Goal: Information Seeking & Learning: Learn about a topic

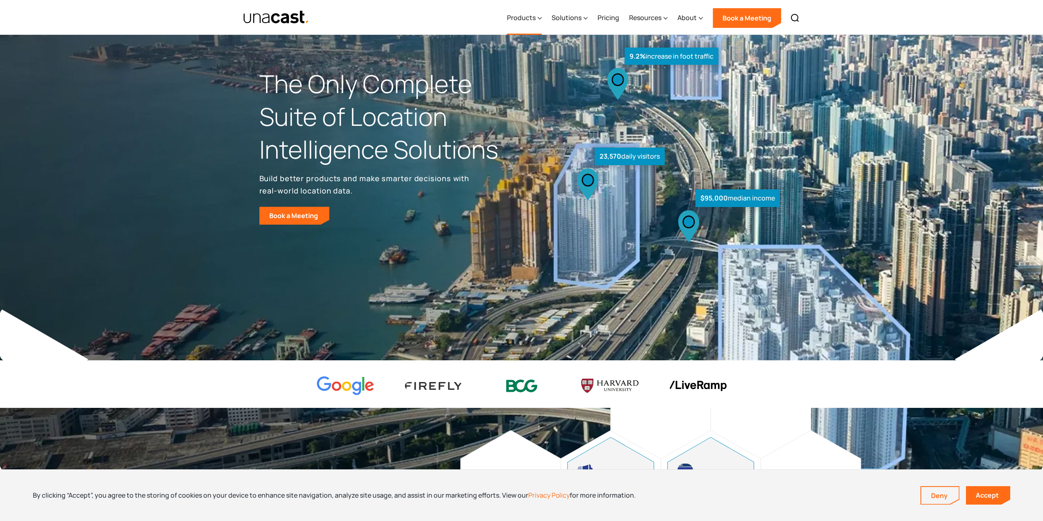
click at [527, 20] on div "Products" at bounding box center [521, 18] width 29 height 10
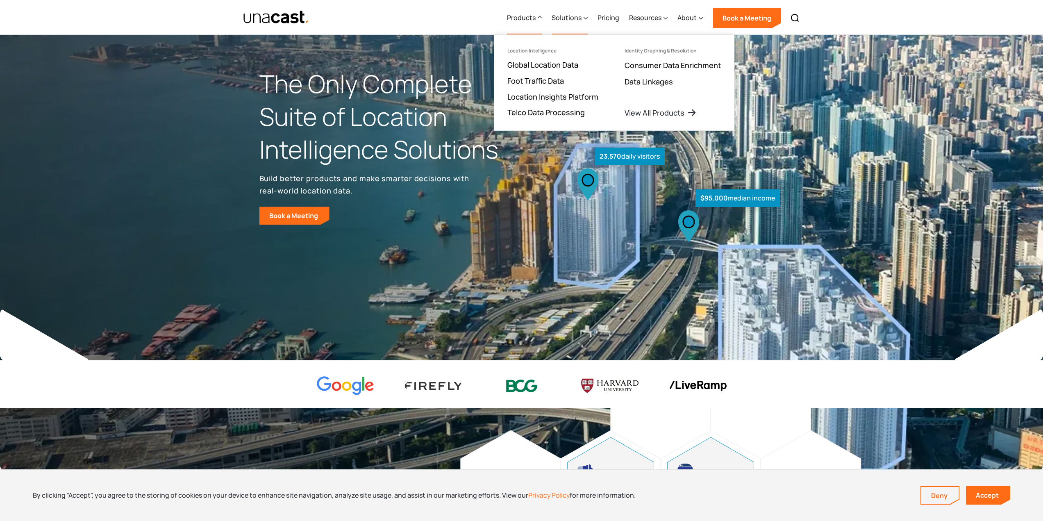
click at [566, 19] on div "Solutions" at bounding box center [567, 18] width 30 height 10
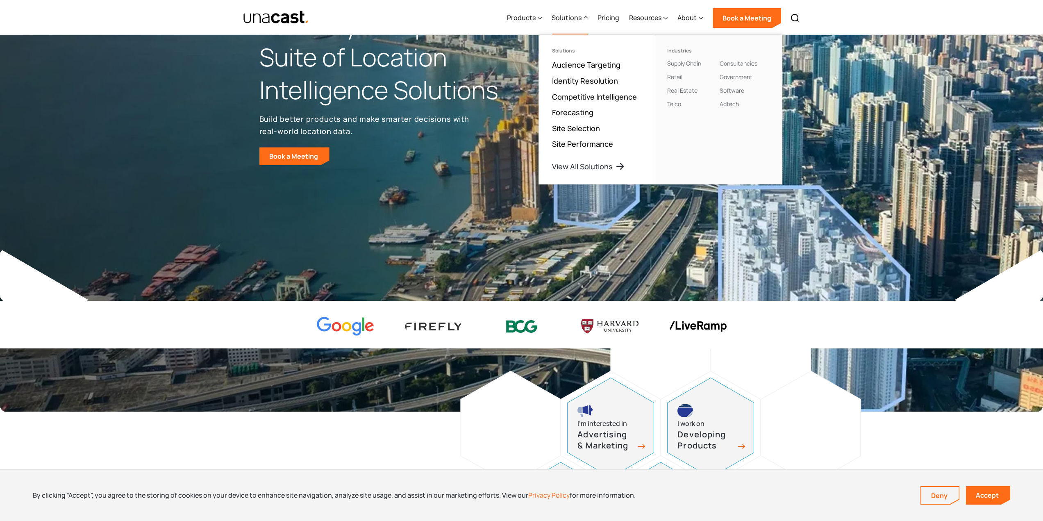
scroll to position [205, 0]
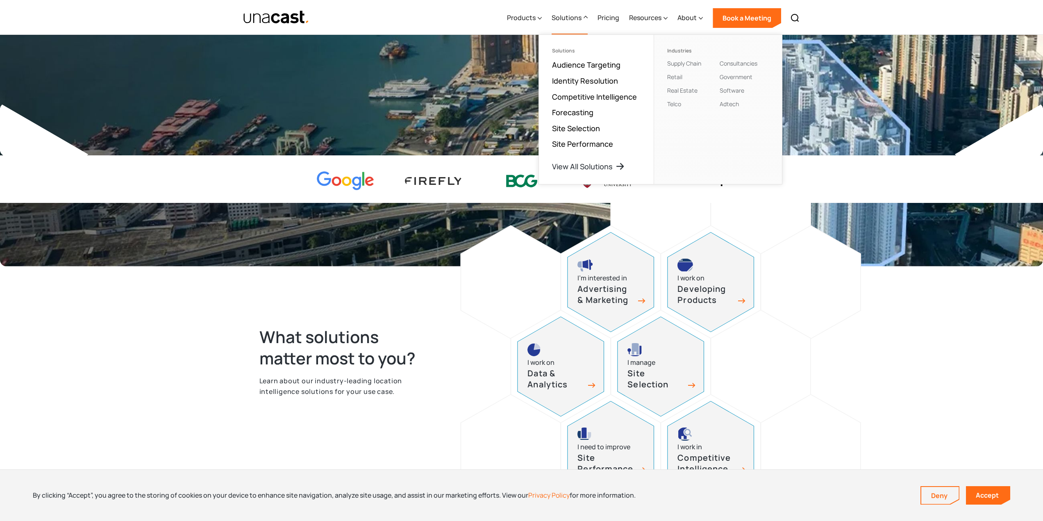
click at [193, 330] on div "What solutions matter most to you? Learn about our industry-leading location in…" at bounding box center [521, 370] width 1043 height 335
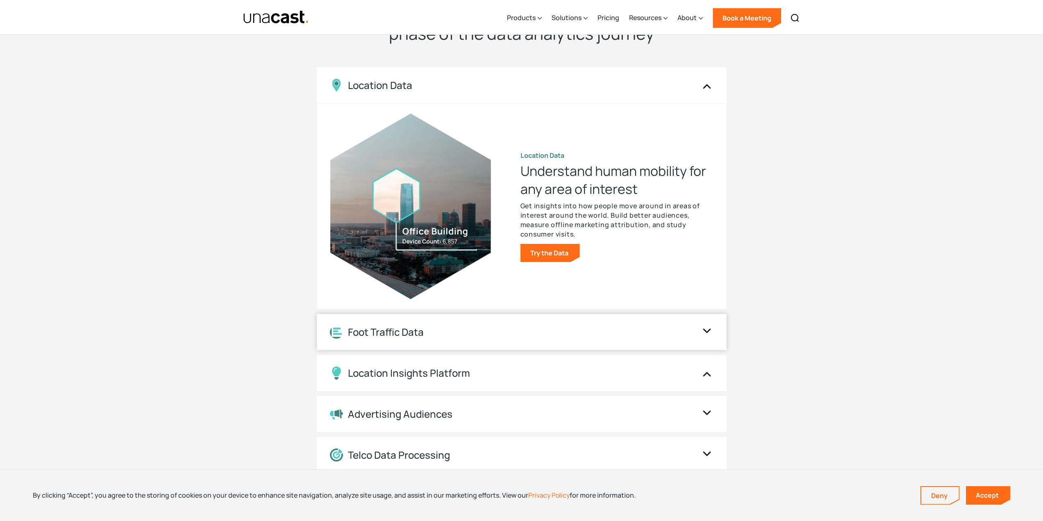
scroll to position [820, 0]
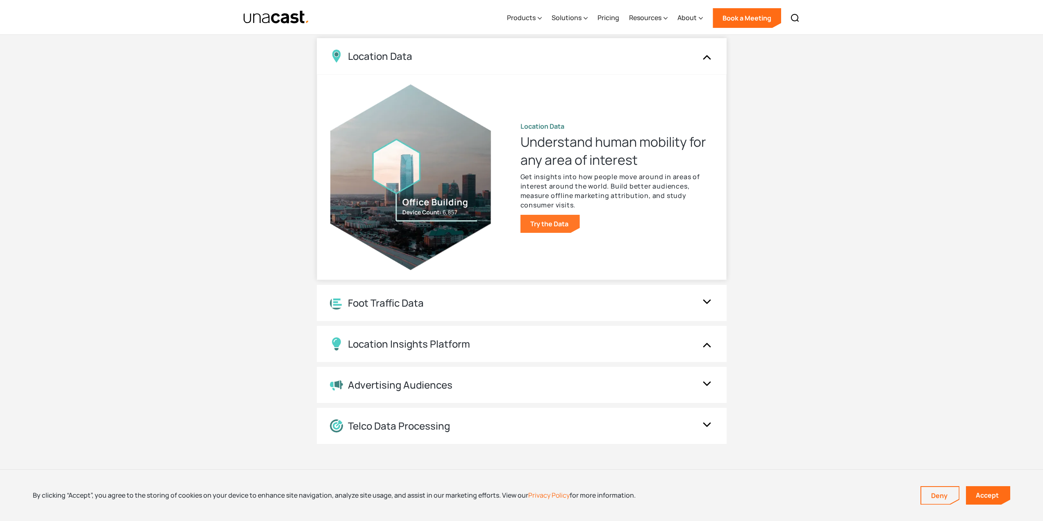
click at [559, 220] on link "Try the Data" at bounding box center [549, 224] width 59 height 18
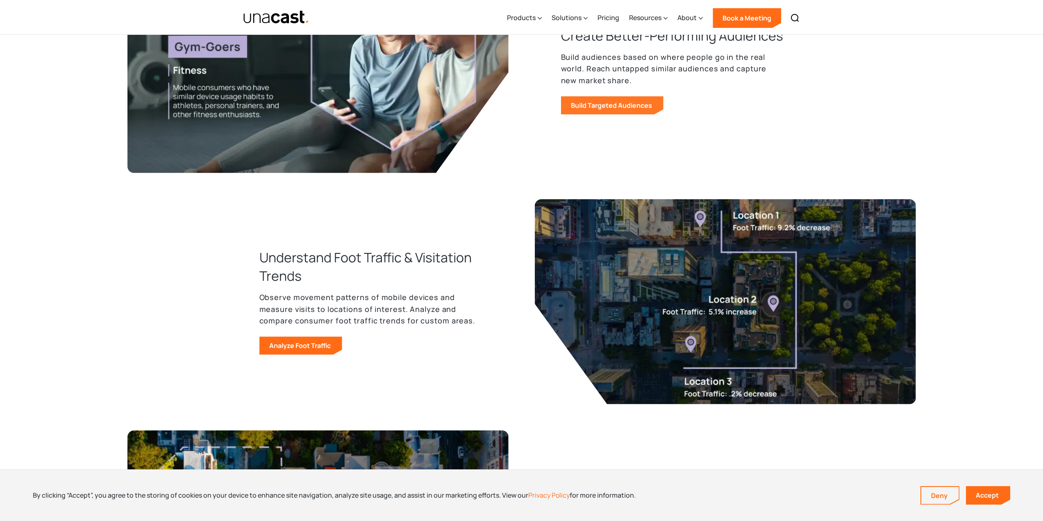
scroll to position [451, 0]
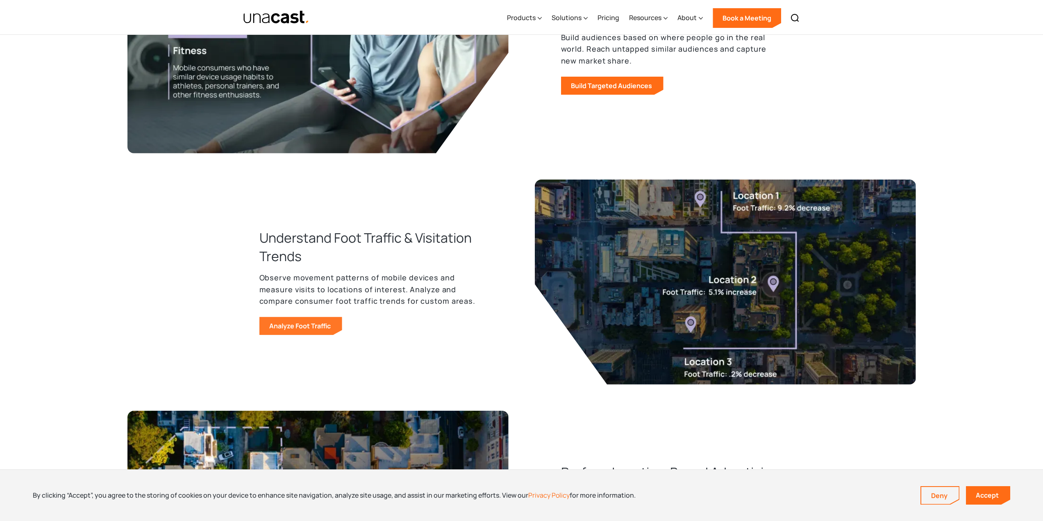
click at [303, 326] on link "Analyze Foot Traffic" at bounding box center [300, 326] width 83 height 18
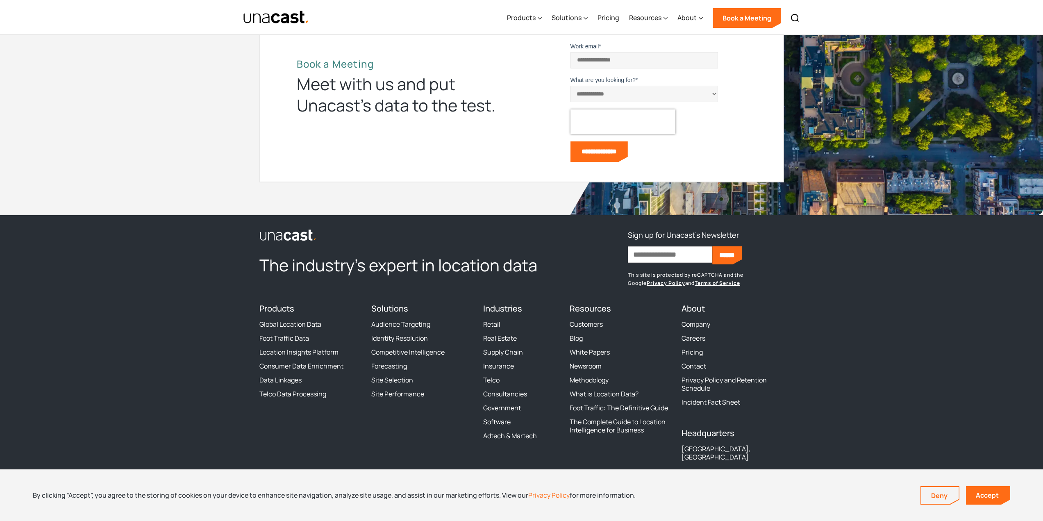
scroll to position [2778, 0]
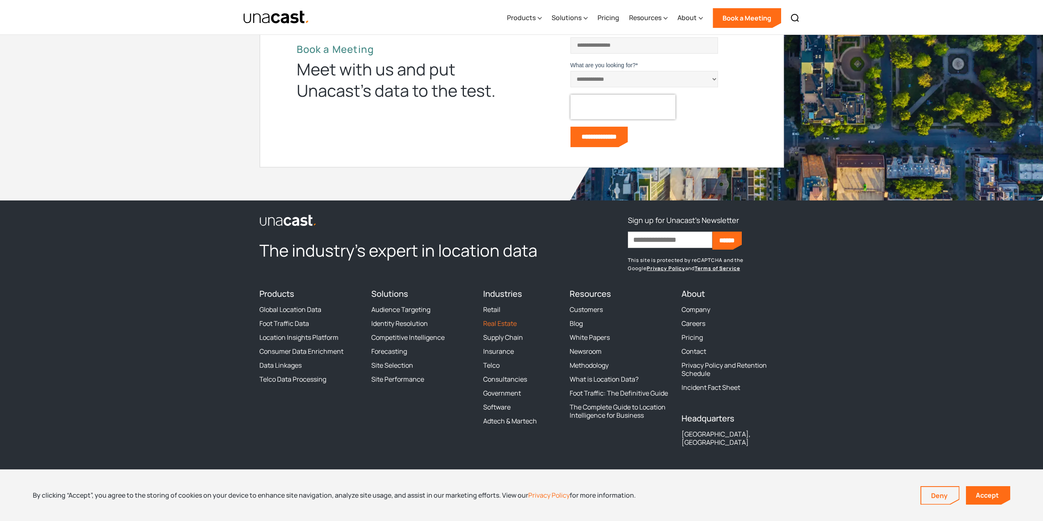
click at [504, 323] on link "Real Estate" at bounding box center [500, 323] width 34 height 8
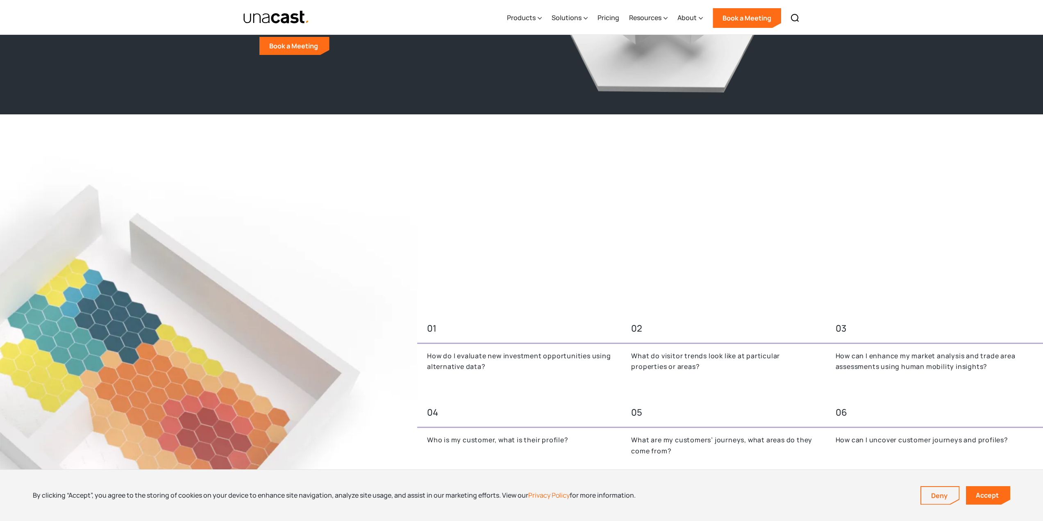
scroll to position [33, 0]
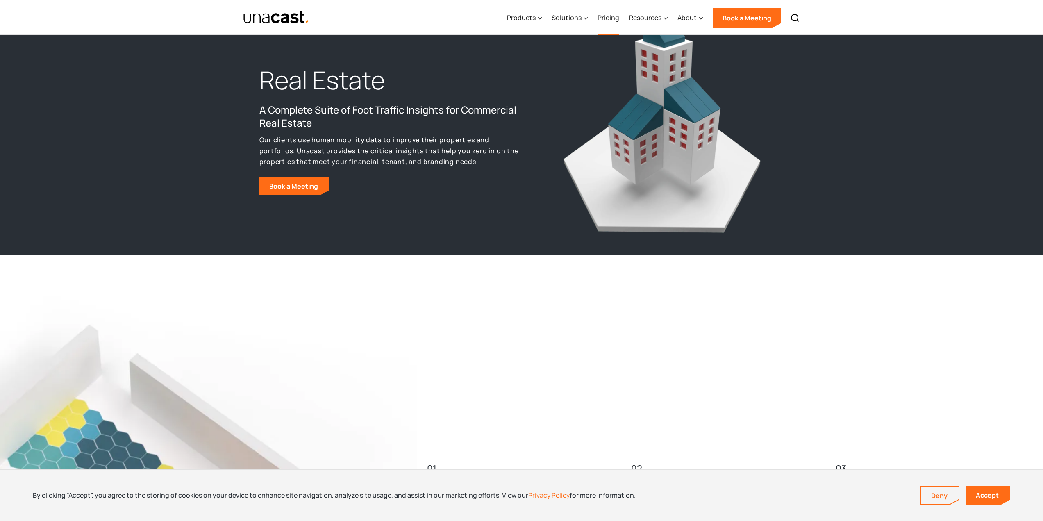
click at [610, 17] on link "Pricing" at bounding box center [608, 18] width 22 height 34
